Goal: Find specific page/section: Find specific page/section

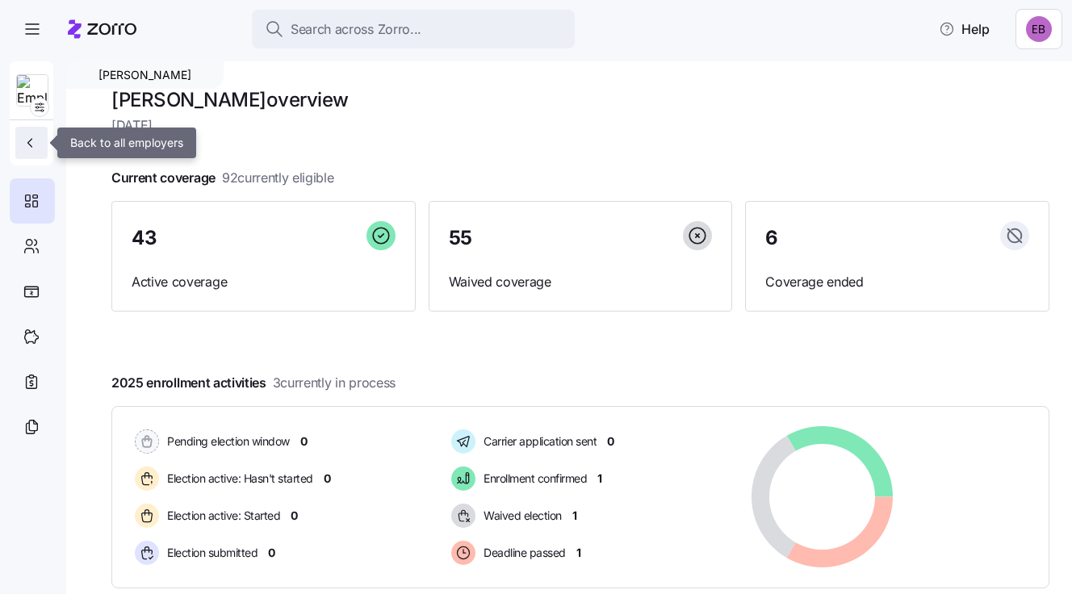
click at [32, 143] on icon "button" at bounding box center [30, 143] width 16 height 16
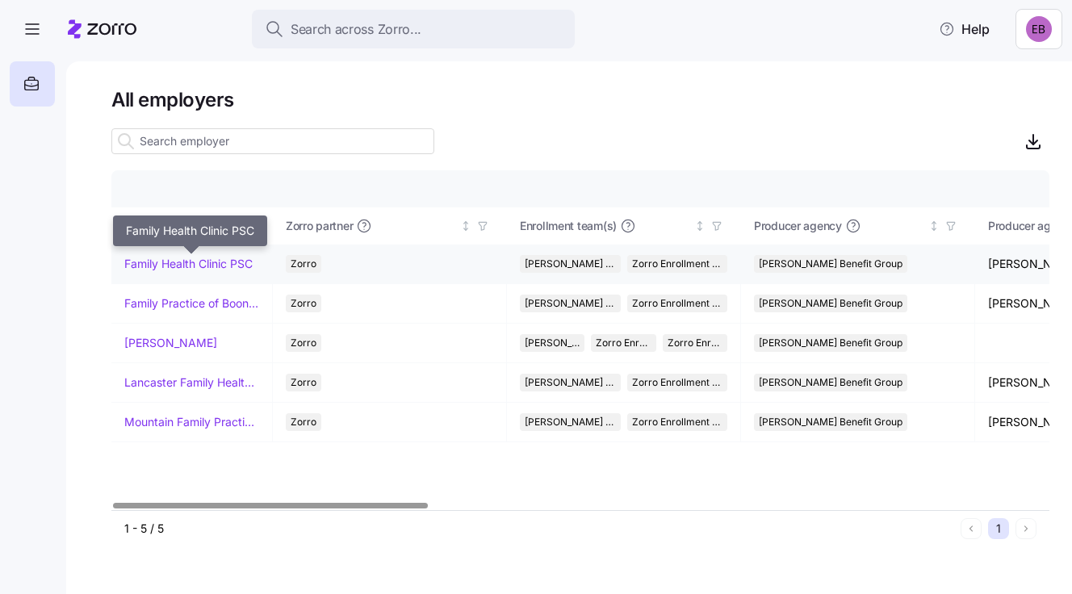
click at [191, 262] on link "Family Health Clinic PSC" at bounding box center [188, 264] width 128 height 16
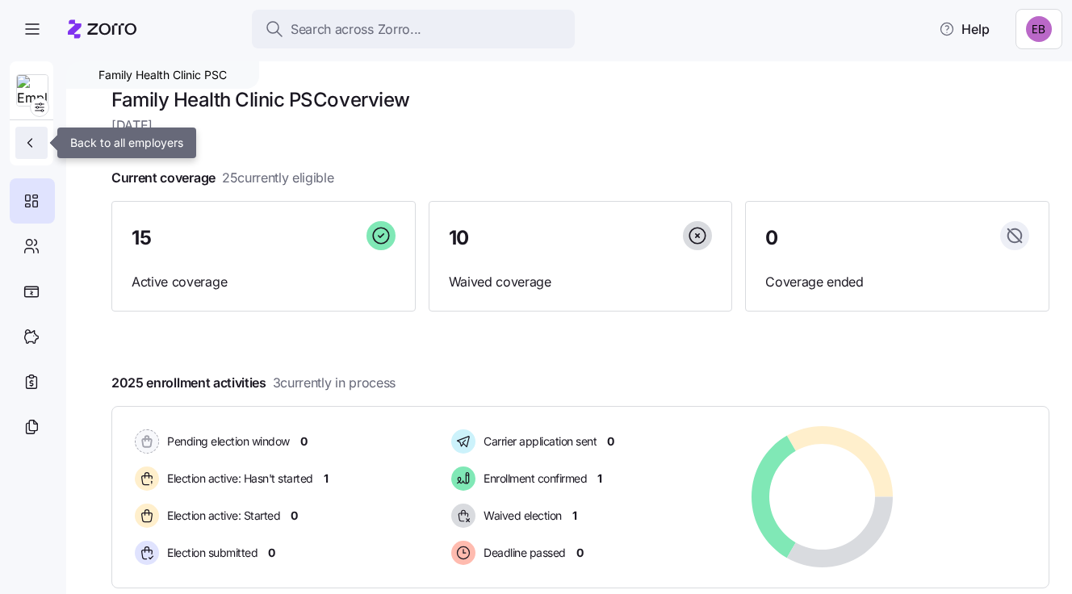
click at [30, 139] on icon "button" at bounding box center [30, 143] width 16 height 16
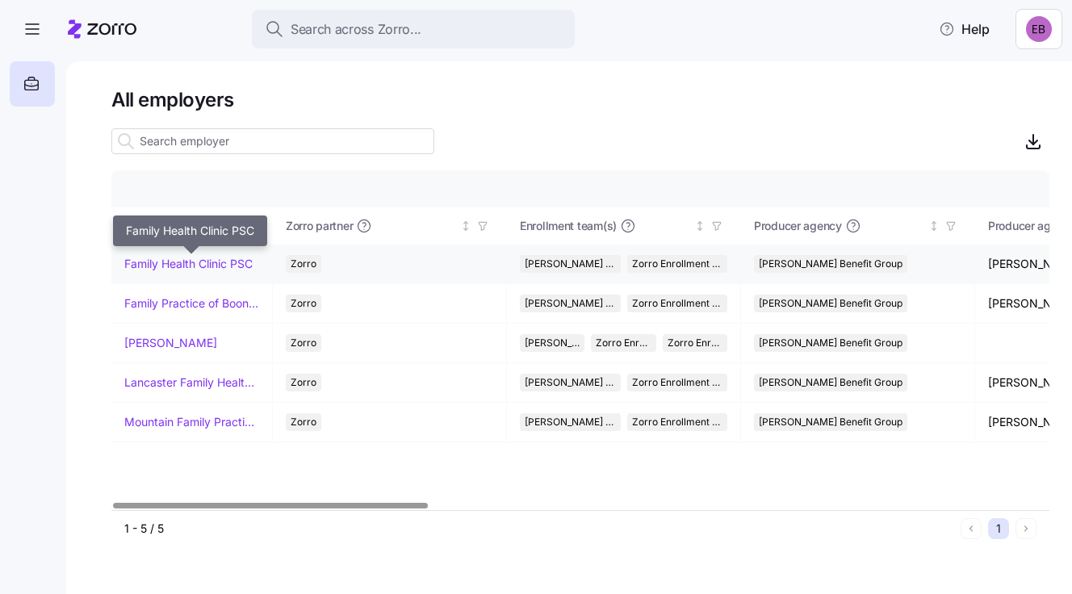
click at [191, 261] on link "Family Health Clinic PSC" at bounding box center [188, 264] width 128 height 16
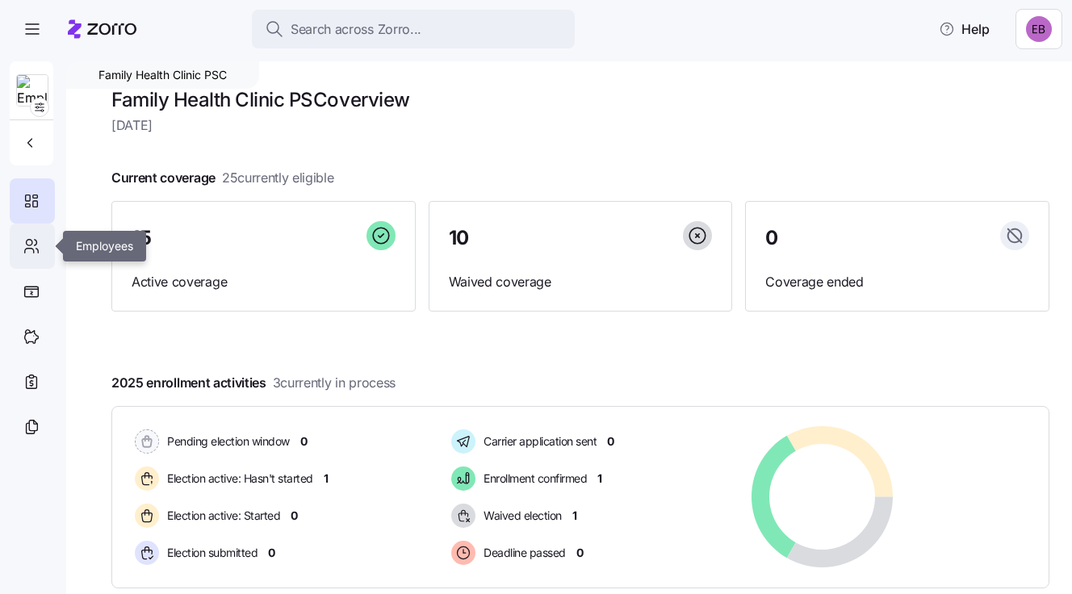
click at [33, 248] on icon at bounding box center [32, 246] width 18 height 19
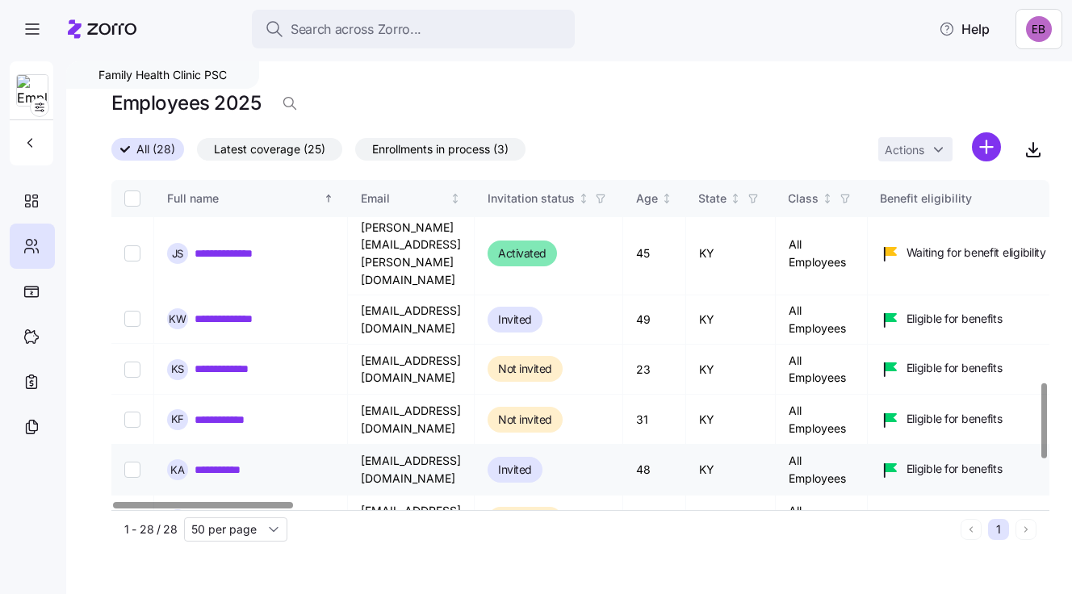
scroll to position [969, 0]
